Goal: Check status: Check status

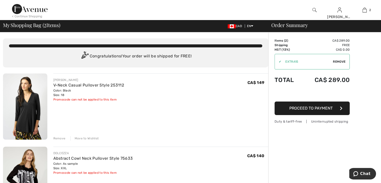
click at [59, 138] on div "Remove" at bounding box center [59, 138] width 12 height 5
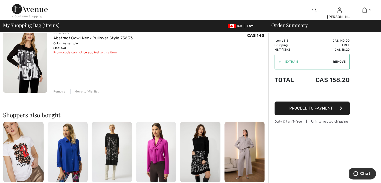
scroll to position [50, 0]
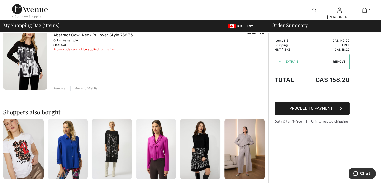
click at [61, 89] on div "Remove" at bounding box center [59, 88] width 12 height 5
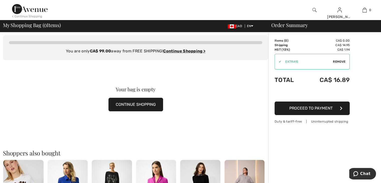
scroll to position [0, 0]
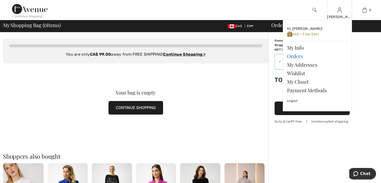
click at [299, 56] on link "Orders" at bounding box center [317, 56] width 61 height 9
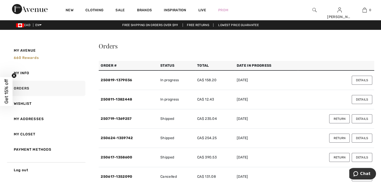
scroll to position [142, 0]
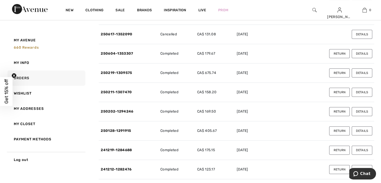
click at [356, 34] on button "Details" at bounding box center [362, 34] width 21 height 9
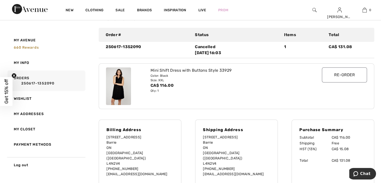
scroll to position [17, 0]
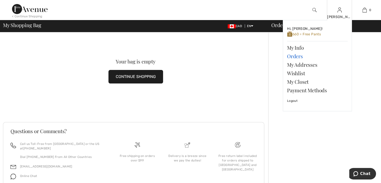
click at [294, 56] on link "Orders" at bounding box center [317, 56] width 61 height 9
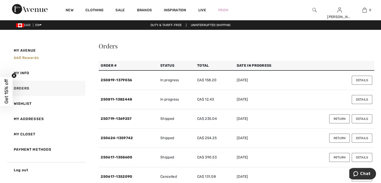
click at [363, 120] on button "Details" at bounding box center [362, 118] width 21 height 9
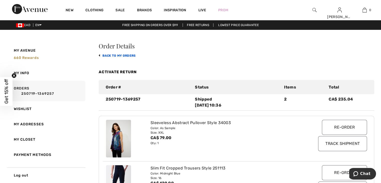
click at [110, 55] on link "back to My Orders" at bounding box center [117, 56] width 37 height 4
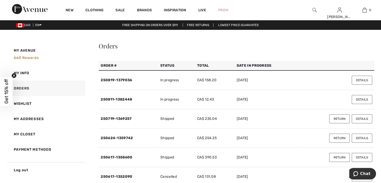
click at [367, 138] on button "Details" at bounding box center [362, 138] width 21 height 9
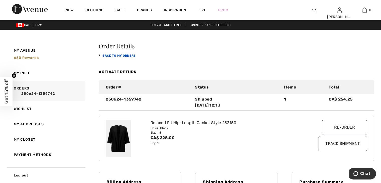
click at [117, 56] on link "back to My Orders" at bounding box center [117, 56] width 37 height 4
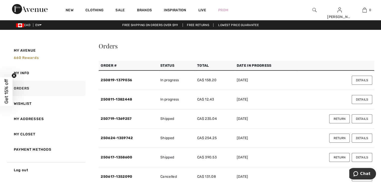
click at [361, 156] on button "Details" at bounding box center [362, 157] width 21 height 9
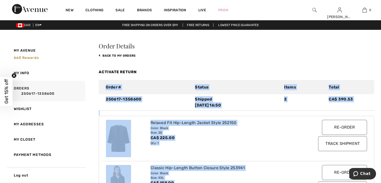
drag, startPoint x: 376, startPoint y: 127, endPoint x: 102, endPoint y: 80, distance: 278.0
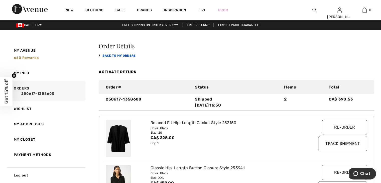
click at [111, 56] on link "back to My Orders" at bounding box center [117, 56] width 37 height 4
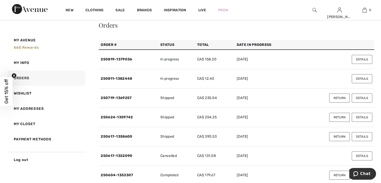
scroll to position [50, 0]
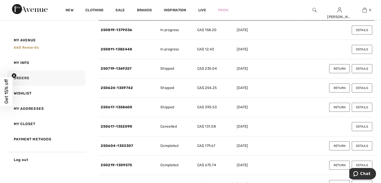
click at [362, 126] on button "Details" at bounding box center [362, 126] width 21 height 9
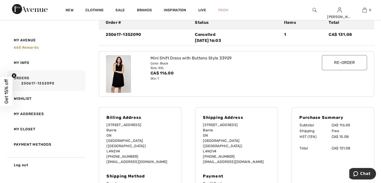
scroll to position [0, 0]
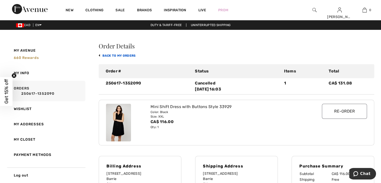
click at [113, 56] on link "back to My Orders" at bounding box center [117, 56] width 37 height 4
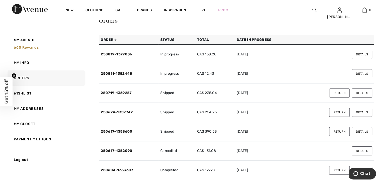
scroll to position [25, 0]
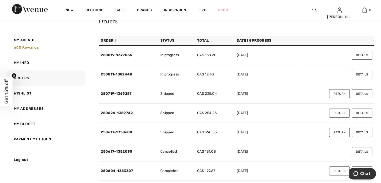
click at [361, 75] on button "Details" at bounding box center [362, 74] width 21 height 9
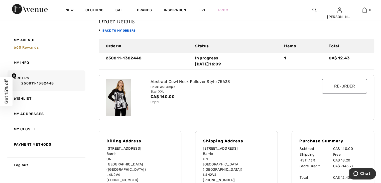
click at [120, 30] on link "back to My Orders" at bounding box center [117, 31] width 37 height 4
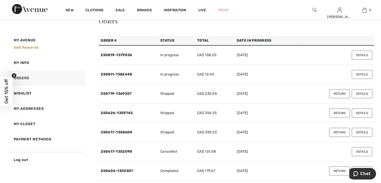
click at [359, 56] on button "Details" at bounding box center [362, 55] width 21 height 9
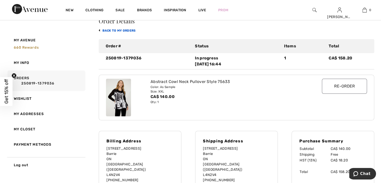
click at [105, 30] on link "back to My Orders" at bounding box center [117, 31] width 37 height 4
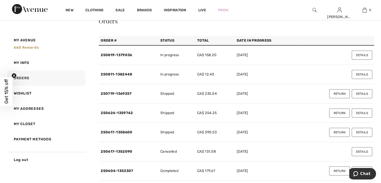
click at [369, 76] on button "Details" at bounding box center [362, 74] width 21 height 9
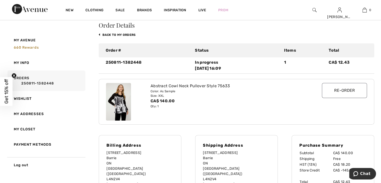
scroll to position [0, 0]
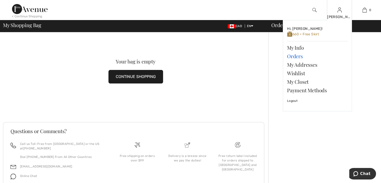
click at [295, 56] on link "Orders" at bounding box center [317, 56] width 61 height 9
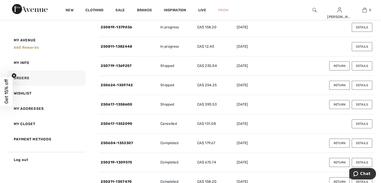
scroll to position [75, 0]
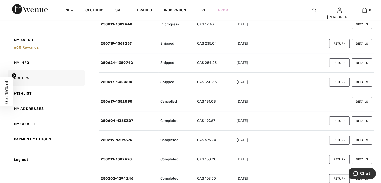
click at [360, 120] on button "Details" at bounding box center [362, 120] width 21 height 9
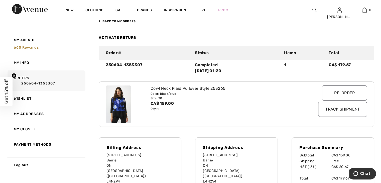
scroll to position [0, 0]
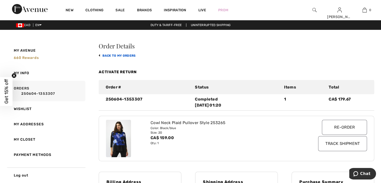
click at [120, 57] on link "back to My Orders" at bounding box center [117, 56] width 37 height 4
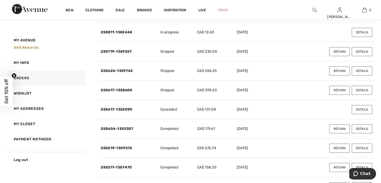
scroll to position [75, 0]
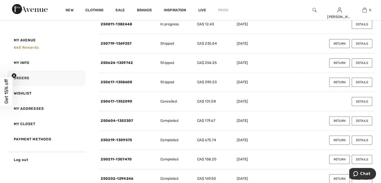
click at [366, 141] on button "Details" at bounding box center [362, 140] width 21 height 9
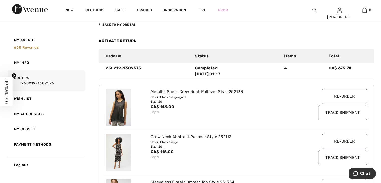
scroll to position [0, 0]
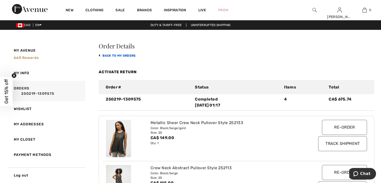
click at [129, 56] on link "back to My Orders" at bounding box center [117, 56] width 37 height 4
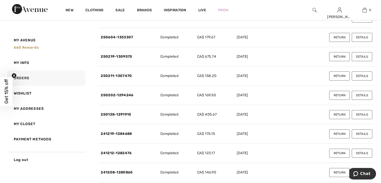
scroll to position [150, 0]
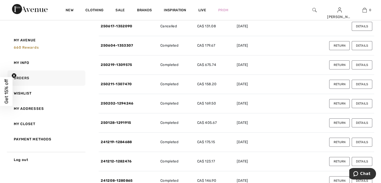
click at [365, 84] on button "Details" at bounding box center [362, 84] width 21 height 9
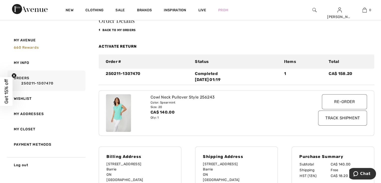
scroll to position [0, 0]
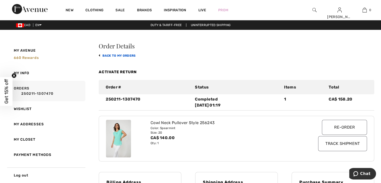
click at [119, 56] on link "back to My Orders" at bounding box center [117, 56] width 37 height 4
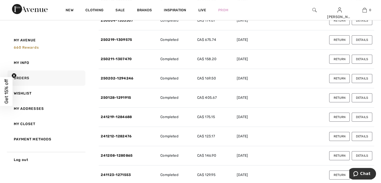
scroll to position [201, 0]
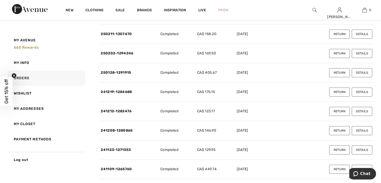
click at [368, 54] on button "Details" at bounding box center [362, 53] width 21 height 9
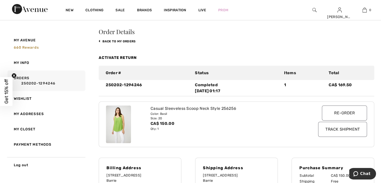
scroll to position [15, 0]
click at [121, 39] on link "back to My Orders" at bounding box center [117, 41] width 37 height 4
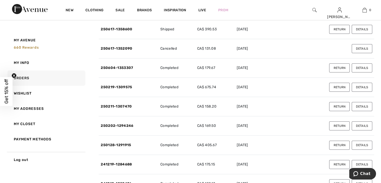
scroll to position [140, 0]
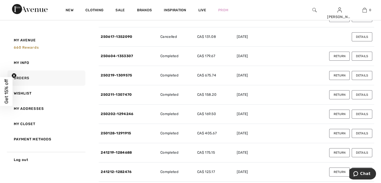
click at [363, 133] on button "Details" at bounding box center [362, 133] width 21 height 9
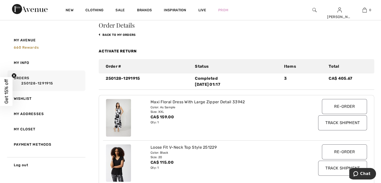
scroll to position [0, 0]
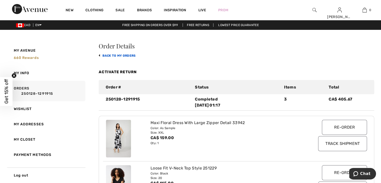
click at [119, 54] on link "back to My Orders" at bounding box center [117, 56] width 37 height 4
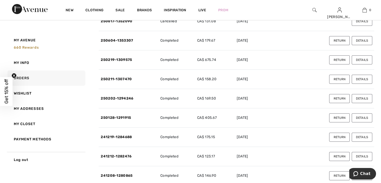
scroll to position [175, 0]
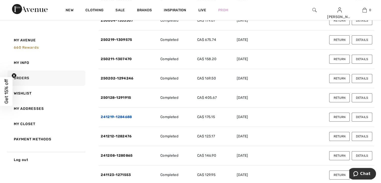
click at [130, 116] on link "241219-1284688" at bounding box center [116, 117] width 31 height 4
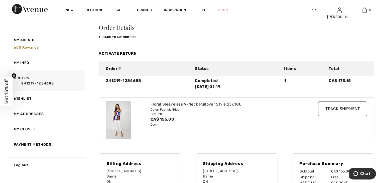
scroll to position [0, 0]
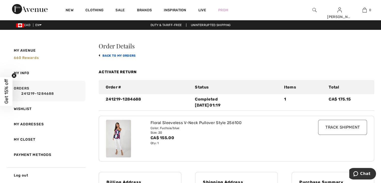
click at [132, 56] on link "back to My Orders" at bounding box center [117, 56] width 37 height 4
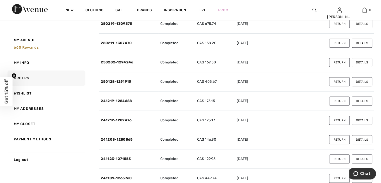
scroll to position [201, 0]
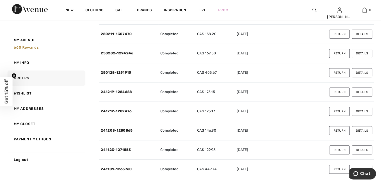
click at [359, 92] on button "Details" at bounding box center [362, 91] width 21 height 9
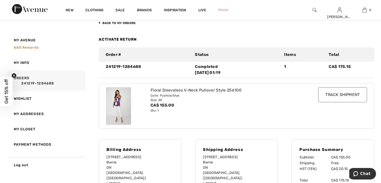
scroll to position [0, 0]
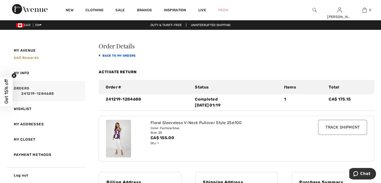
click at [130, 56] on link "back to My Orders" at bounding box center [117, 56] width 37 height 4
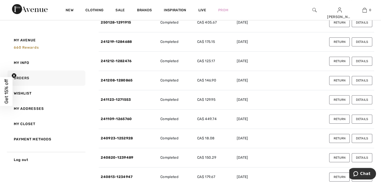
scroll to position [201, 0]
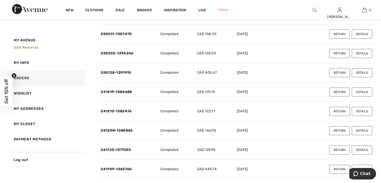
click at [363, 110] on button "Details" at bounding box center [362, 111] width 21 height 9
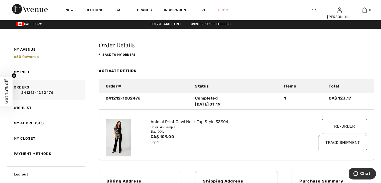
scroll to position [0, 0]
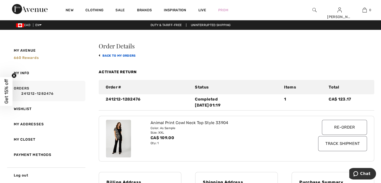
click at [132, 56] on link "back to My Orders" at bounding box center [117, 56] width 37 height 4
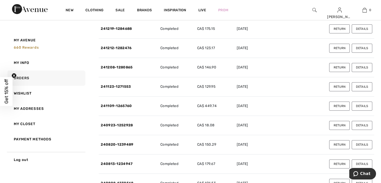
scroll to position [276, 0]
